Goal: Check status: Verify the current state of an ongoing process or item

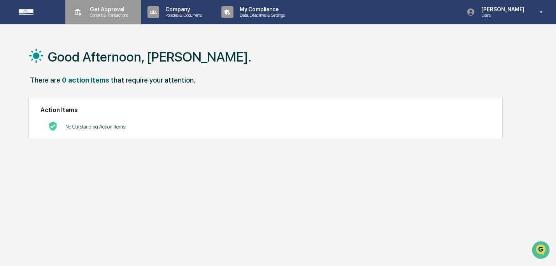
click at [116, 14] on p "Content & Transactions" at bounding box center [108, 14] width 48 height 5
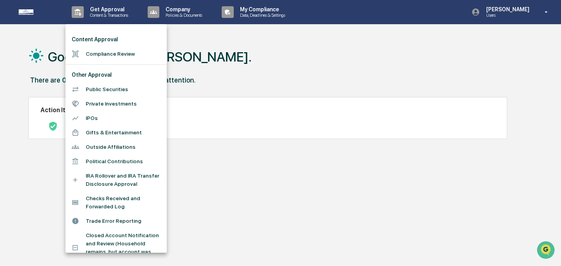
click at [99, 56] on li "Compliance Review" at bounding box center [115, 54] width 101 height 14
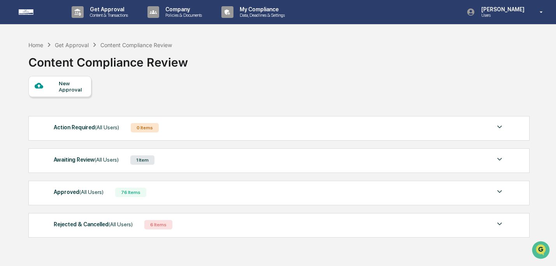
click at [353, 72] on div "Home Get Approval Content Compliance Review Content Compliance Review" at bounding box center [278, 56] width 501 height 39
click at [109, 192] on div "Approved (All Users) 76 Items" at bounding box center [279, 192] width 451 height 11
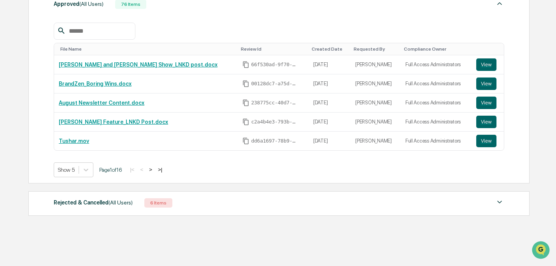
scroll to position [192, 0]
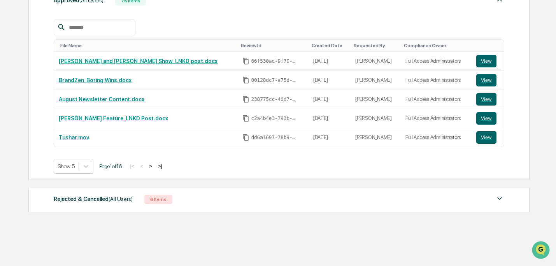
click at [155, 166] on button ">" at bounding box center [151, 166] width 8 height 7
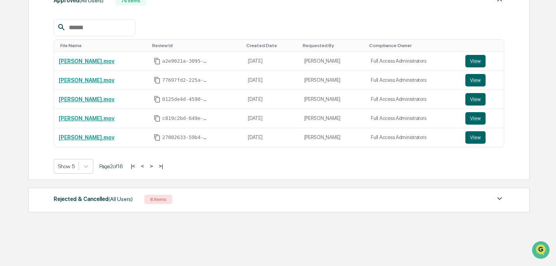
click at [155, 166] on button ">" at bounding box center [152, 166] width 8 height 7
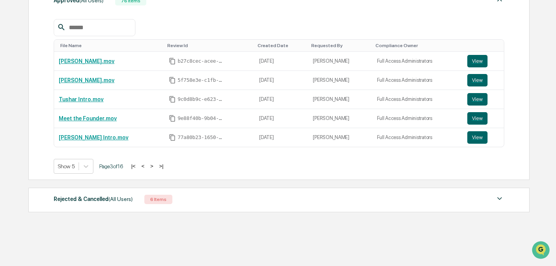
click at [156, 166] on button ">" at bounding box center [152, 166] width 8 height 7
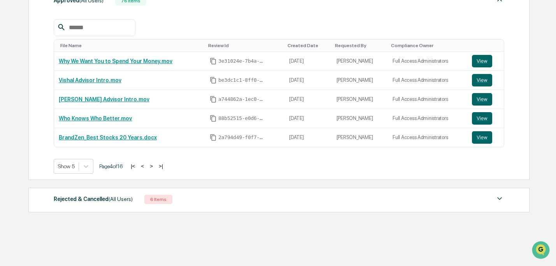
click at [155, 166] on button ">" at bounding box center [152, 166] width 8 height 7
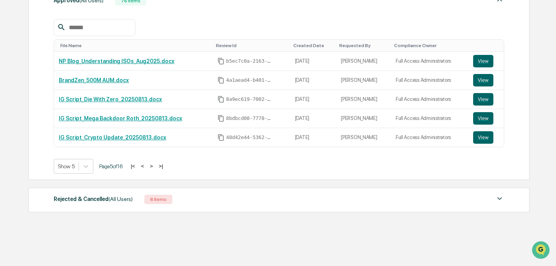
click at [155, 166] on button ">" at bounding box center [152, 166] width 8 height 7
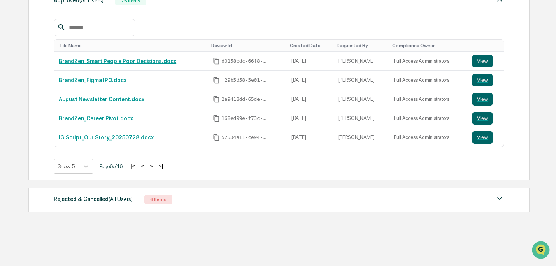
click at [155, 166] on button ">" at bounding box center [152, 166] width 8 height 7
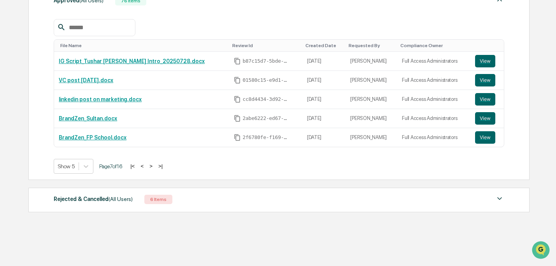
click at [155, 166] on button ">" at bounding box center [151, 166] width 8 height 7
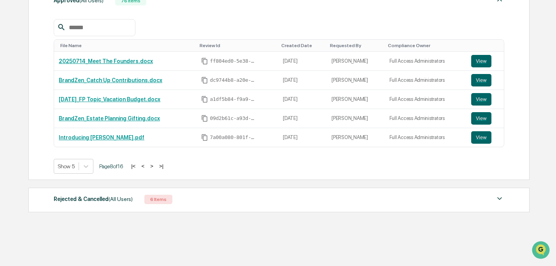
click at [156, 166] on button ">" at bounding box center [152, 166] width 8 height 7
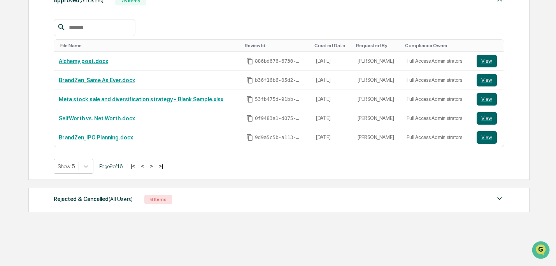
click at [155, 166] on button ">" at bounding box center [152, 166] width 8 height 7
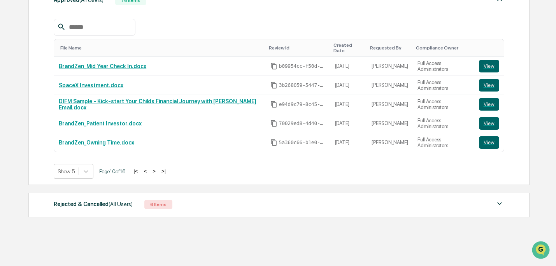
click at [158, 168] on button ">" at bounding box center [154, 171] width 8 height 7
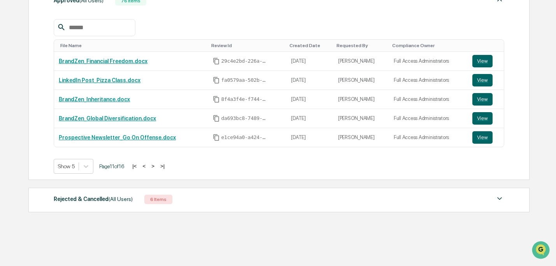
click at [157, 166] on button ">" at bounding box center [153, 166] width 8 height 7
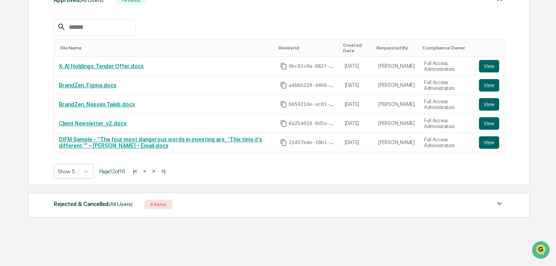
click at [158, 171] on button ">" at bounding box center [154, 171] width 8 height 7
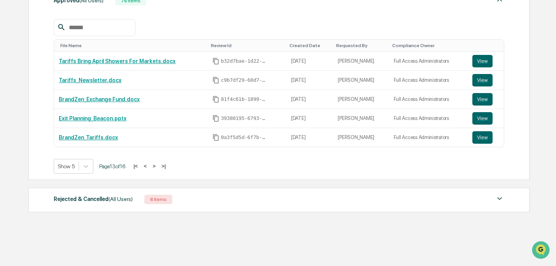
click at [158, 167] on button ">" at bounding box center [154, 166] width 8 height 7
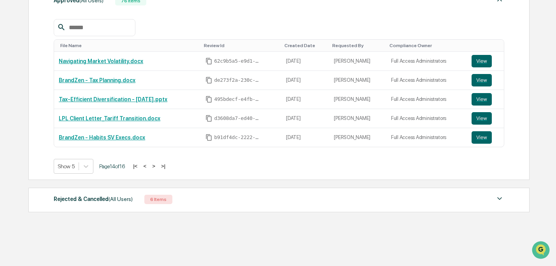
click at [158, 167] on button ">" at bounding box center [154, 166] width 8 height 7
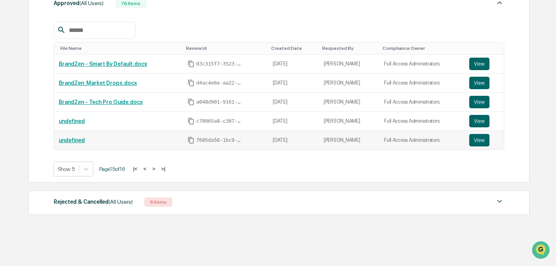
scroll to position [189, 0]
click at [158, 171] on button ">" at bounding box center [154, 168] width 8 height 7
